Goal: Navigation & Orientation: Find specific page/section

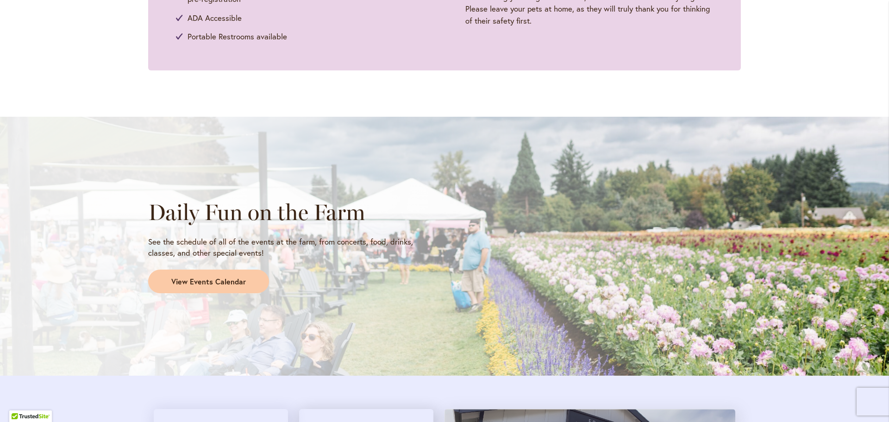
scroll to position [694, 0]
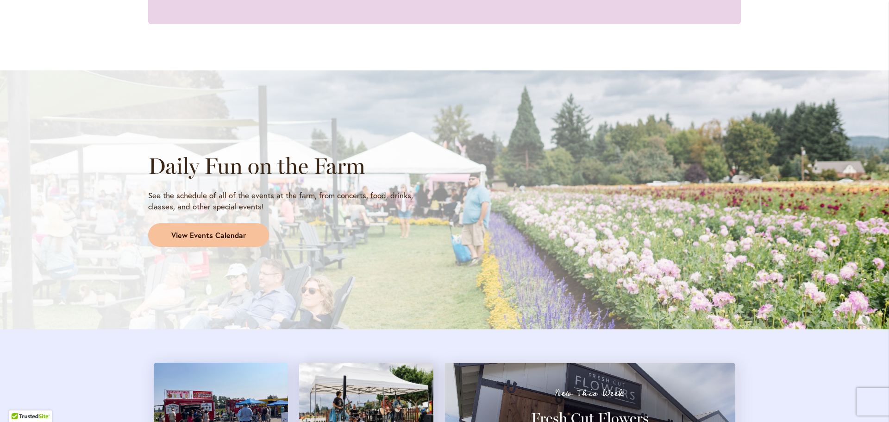
click at [222, 233] on span "View Events Calendar" at bounding box center [208, 235] width 75 height 11
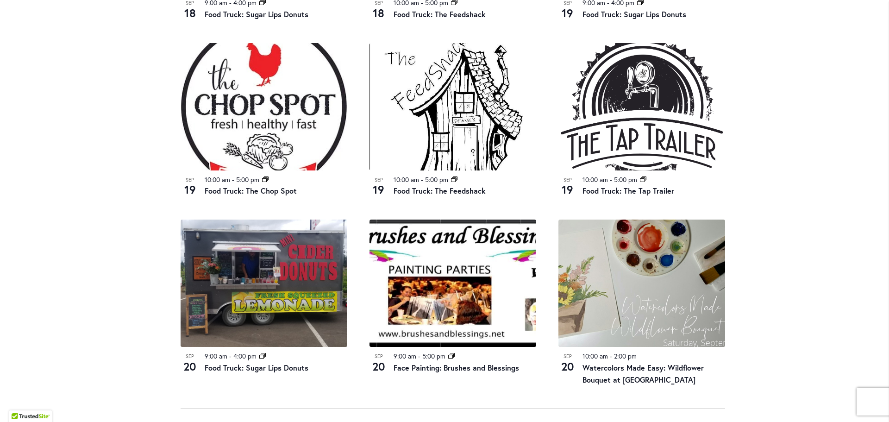
scroll to position [880, 0]
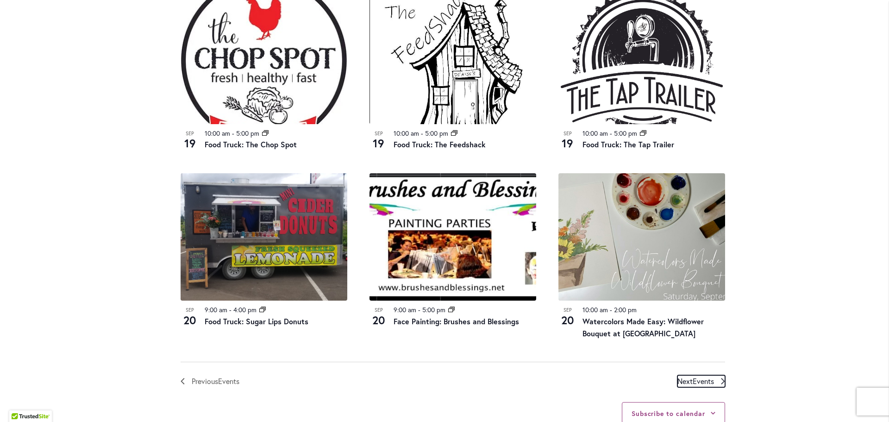
click at [721, 382] on icon "Next Events" at bounding box center [723, 381] width 4 height 6
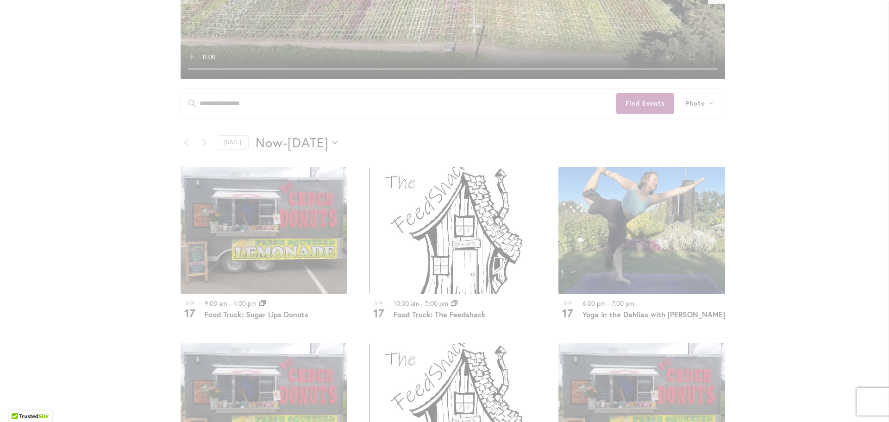
scroll to position [410, 0]
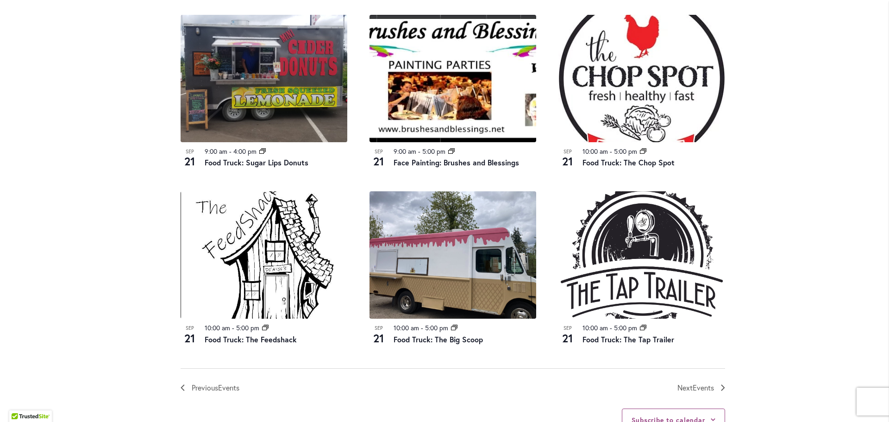
scroll to position [966, 0]
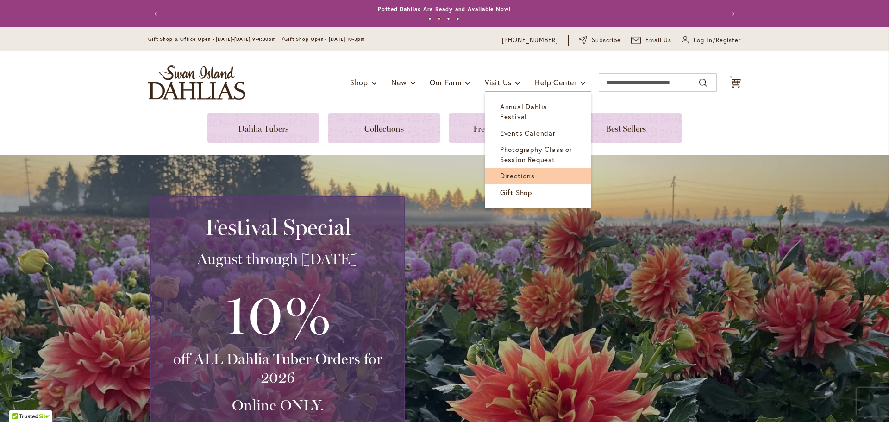
click at [522, 171] on span "Directions" at bounding box center [517, 175] width 35 height 9
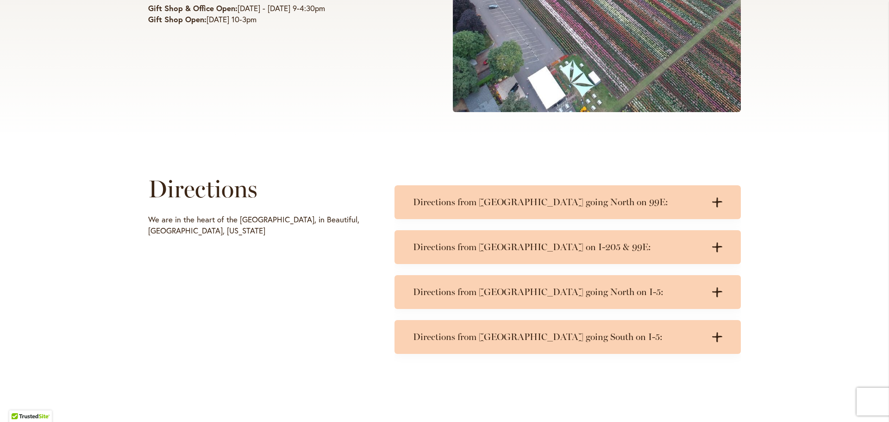
scroll to position [324, 0]
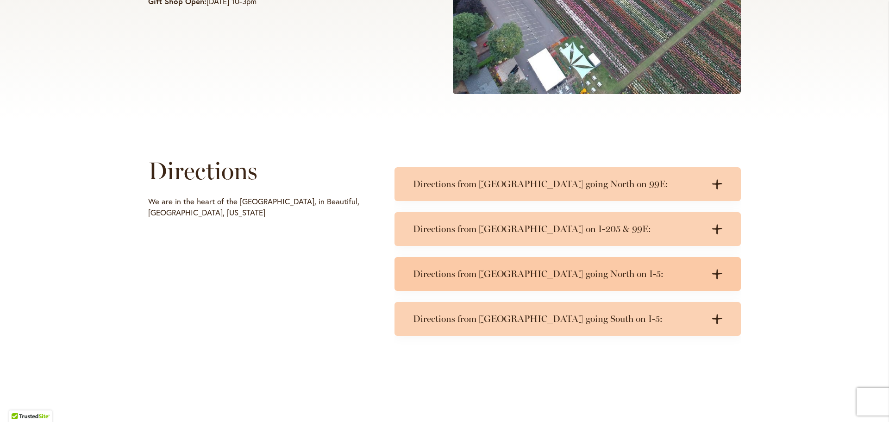
click at [712, 271] on icon ".cls-1 { fill: #3c2616; stroke-width: 0px; }" at bounding box center [717, 274] width 10 height 10
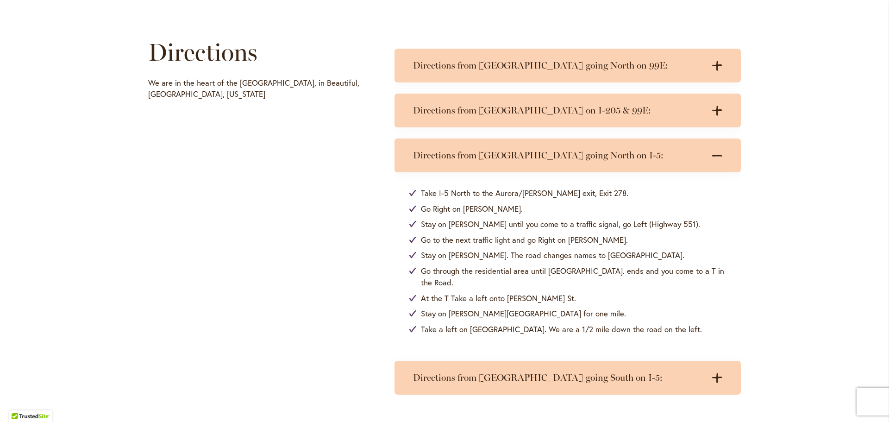
scroll to position [463, 0]
